Goal: Task Accomplishment & Management: Use online tool/utility

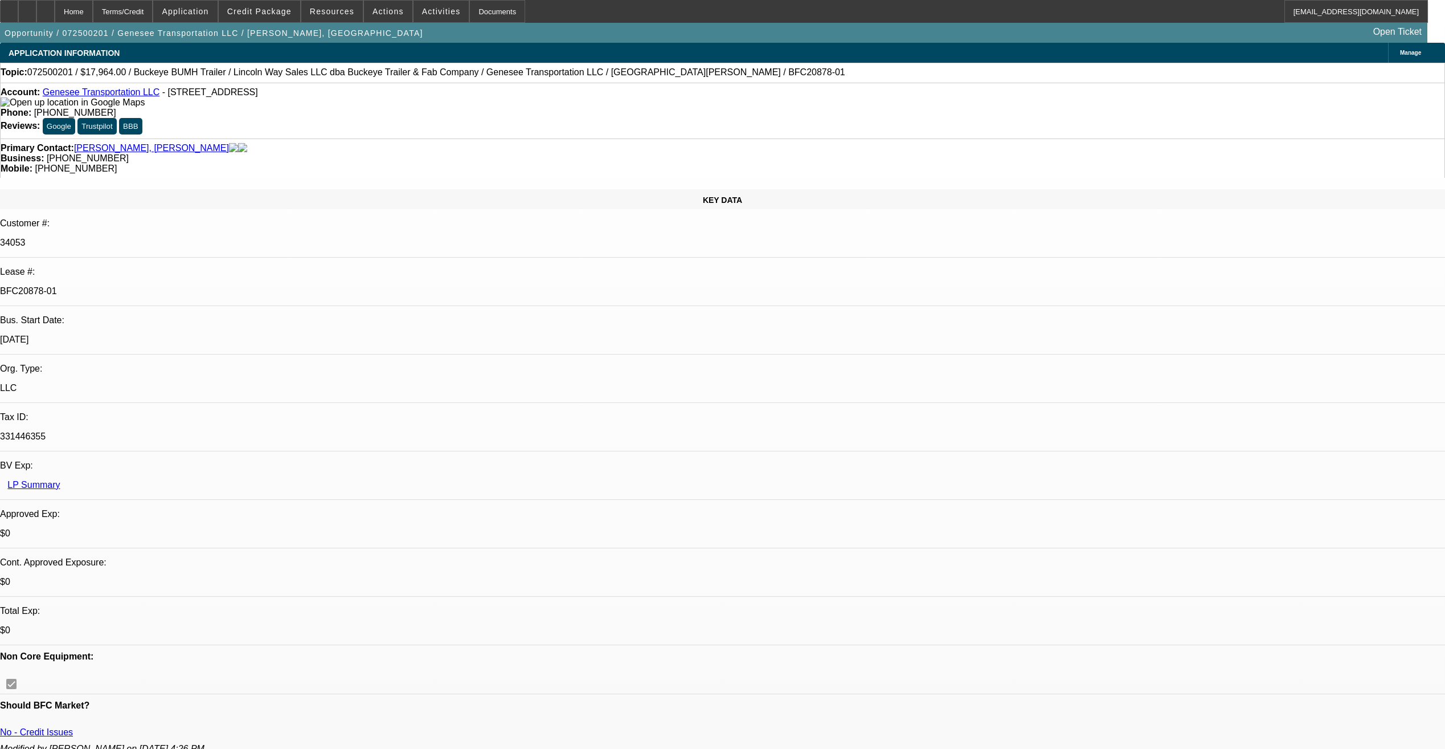
select select "0"
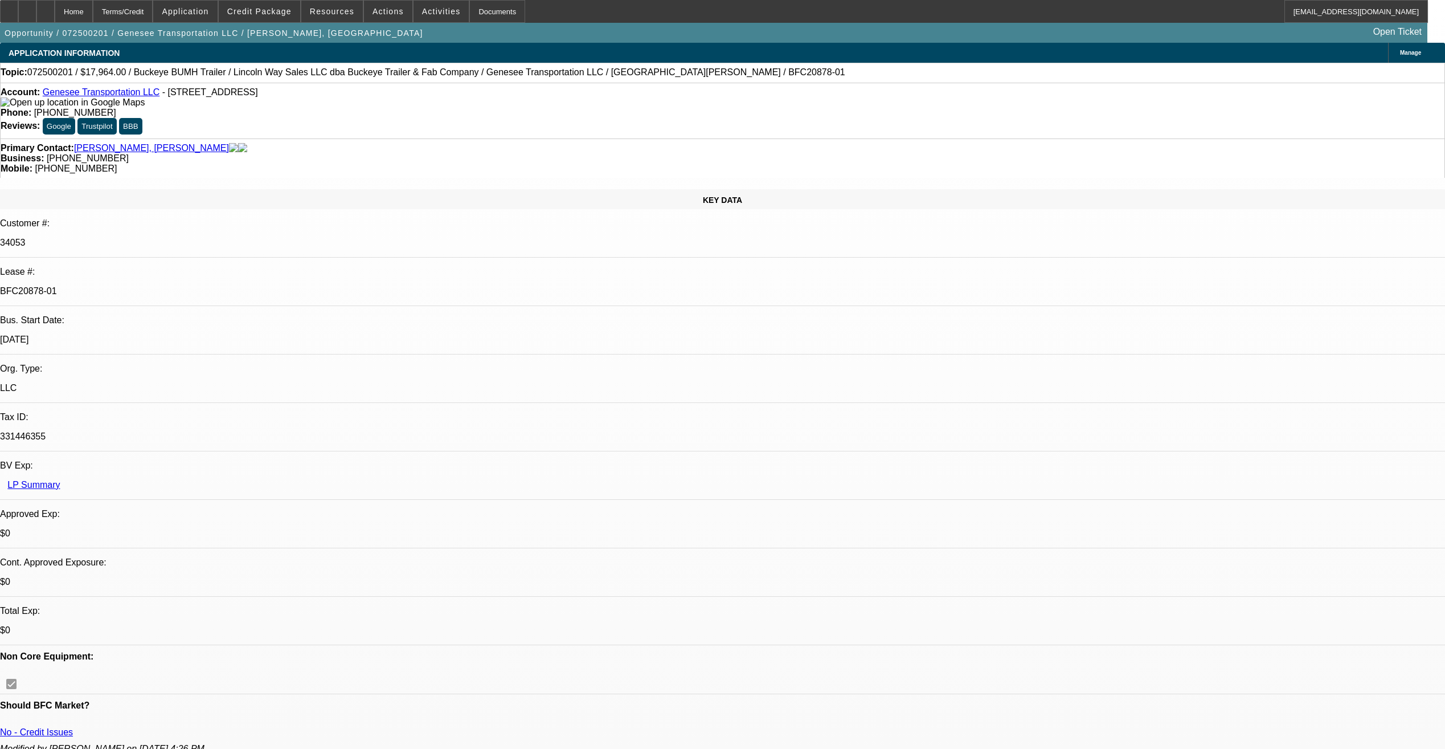
select select "0"
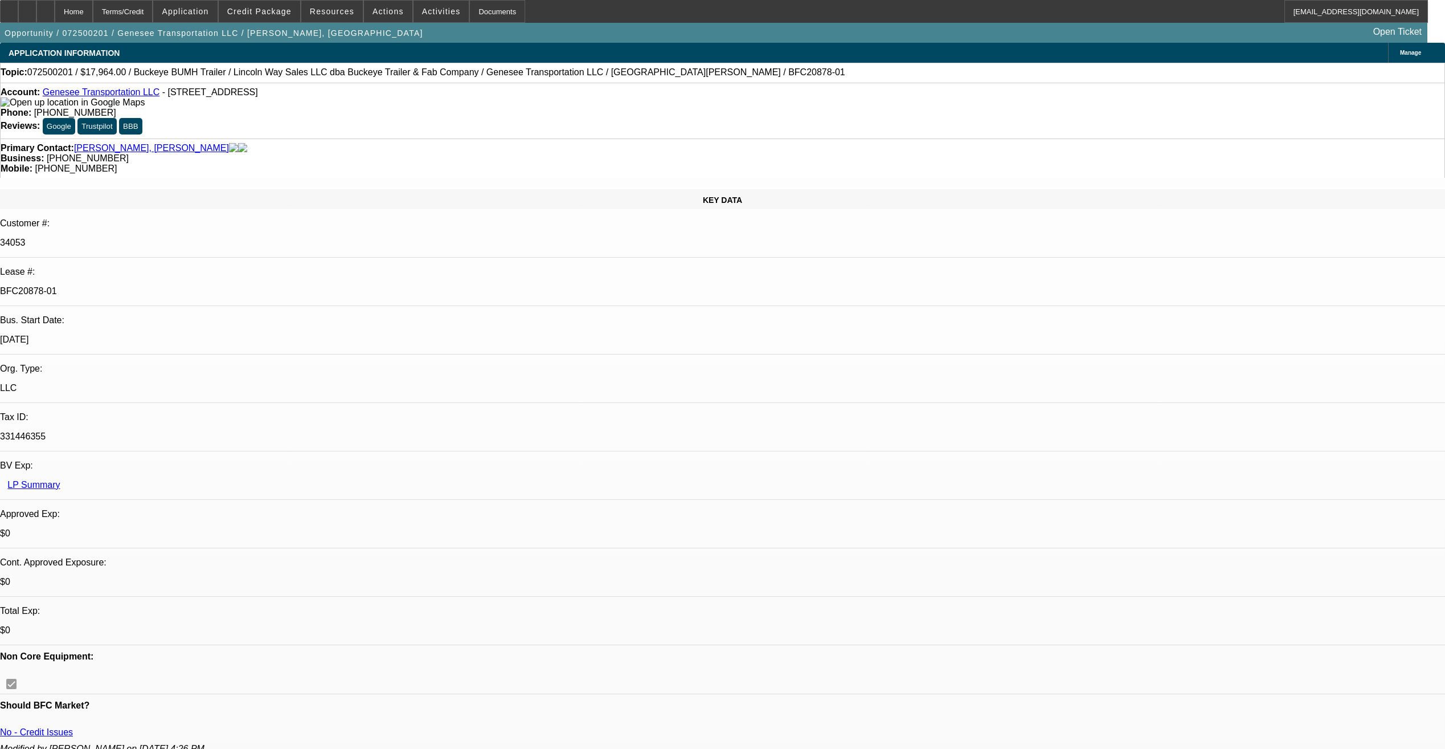
select select "0"
select select "1"
select select "2"
select select "1"
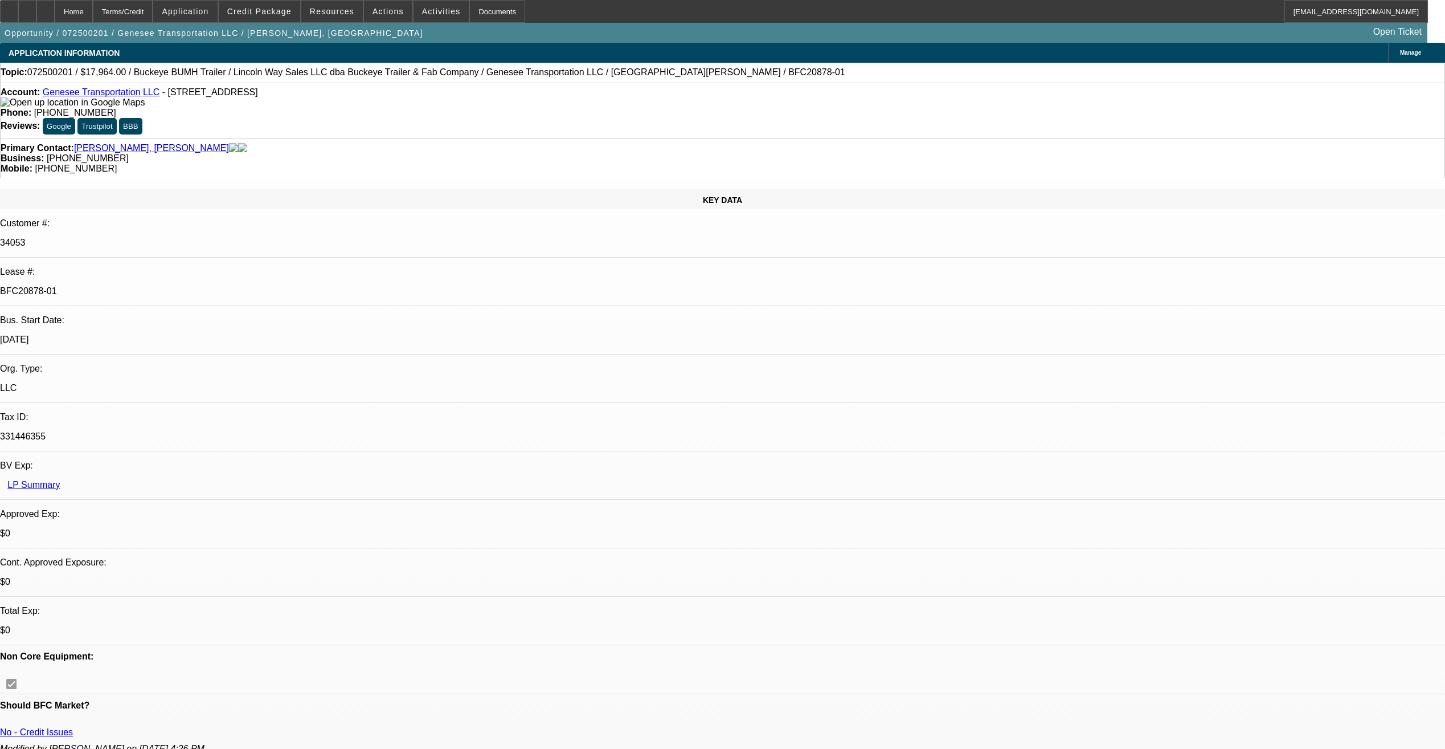
select select "1"
select select "2"
select select "1"
select select "2"
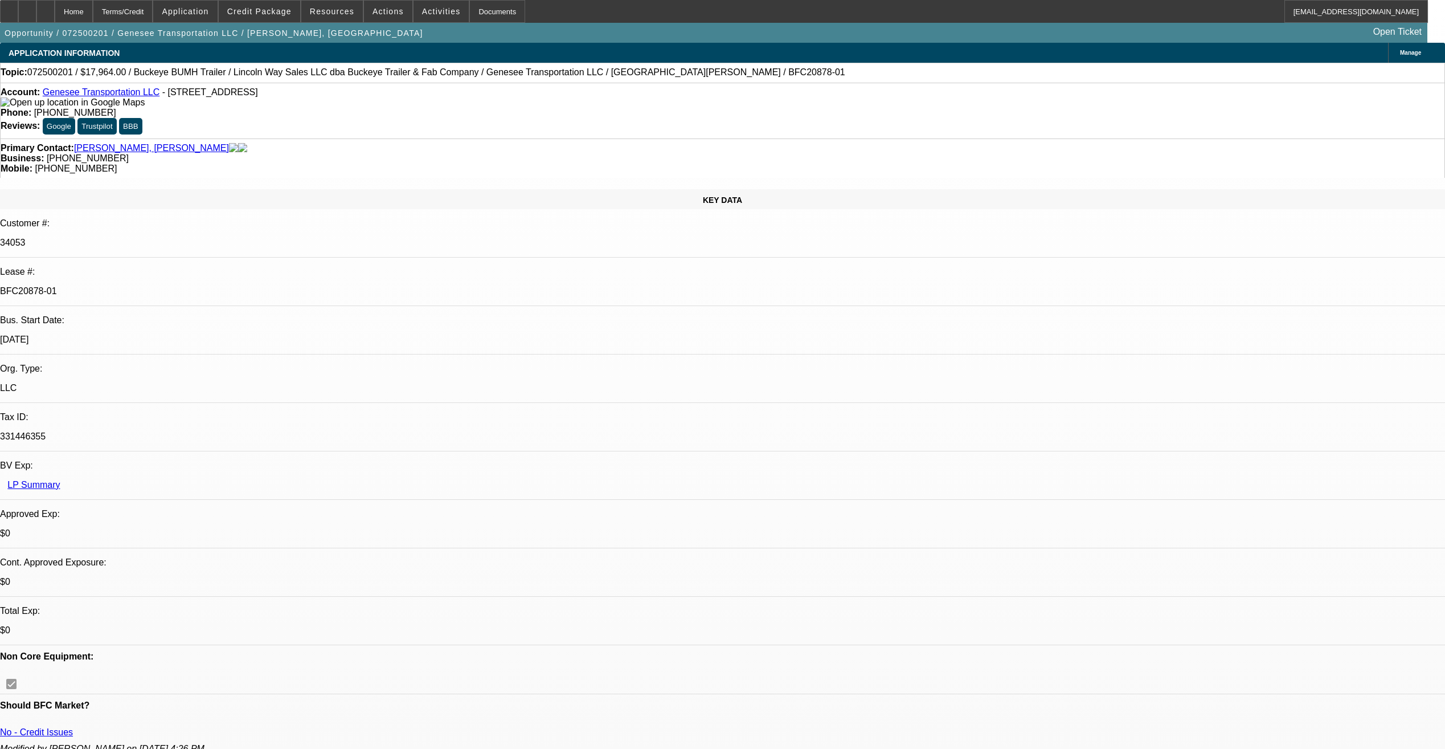
select select "1"
select select "2"
select select "1"
